Goal: Information Seeking & Learning: Learn about a topic

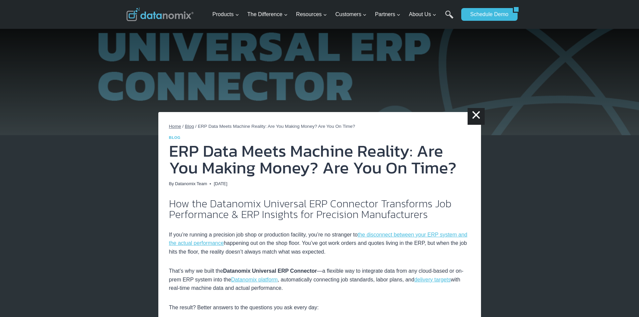
click at [174, 126] on span "Home" at bounding box center [175, 126] width 12 height 5
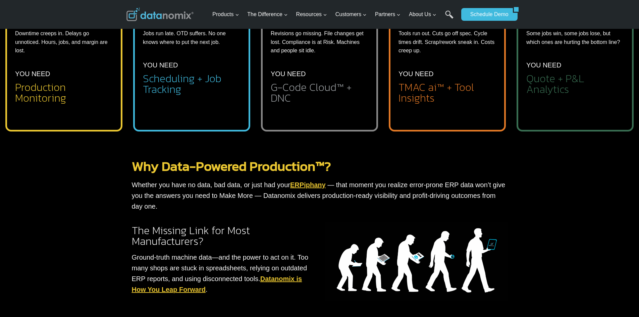
scroll to position [302, 0]
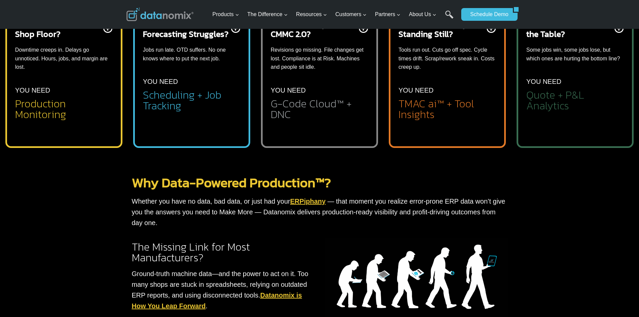
click at [77, 99] on h2 "Production Monitoring" at bounding box center [64, 108] width 98 height 21
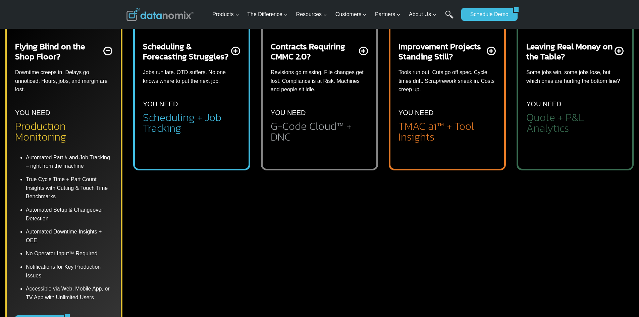
scroll to position [268, 0]
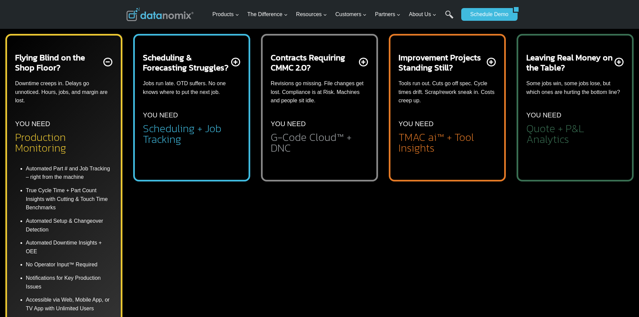
click at [546, 33] on div "Leaving Real Money on the Table? Some jobs win, some jobs lose, but which ones …" at bounding box center [574, 190] width 117 height 329
